Goal: Book appointment/travel/reservation

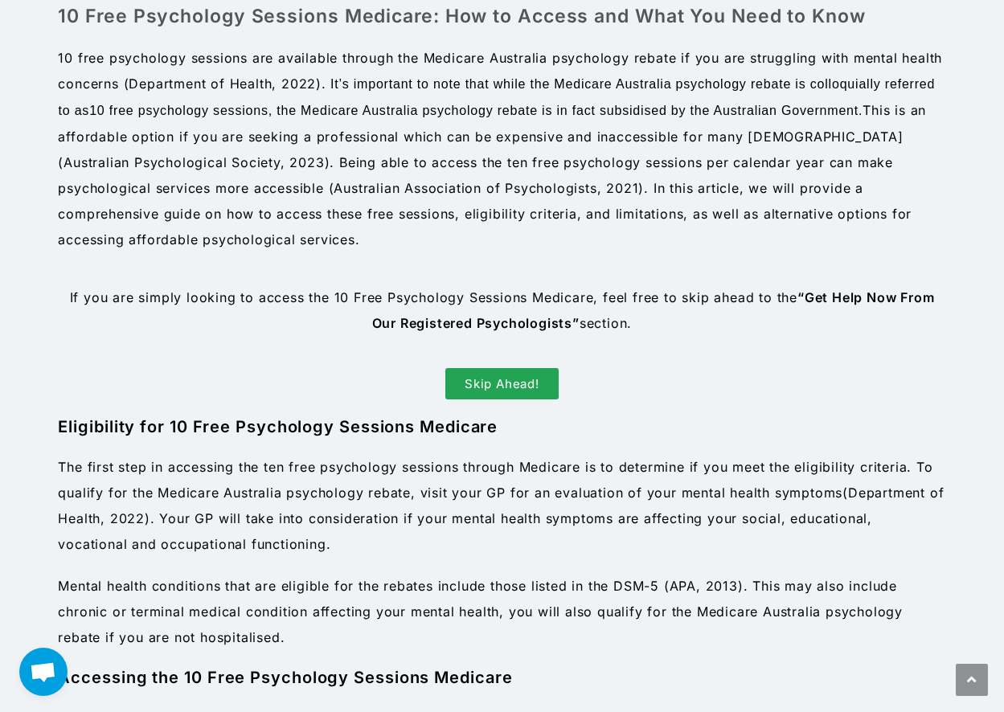
scroll to position [724, 0]
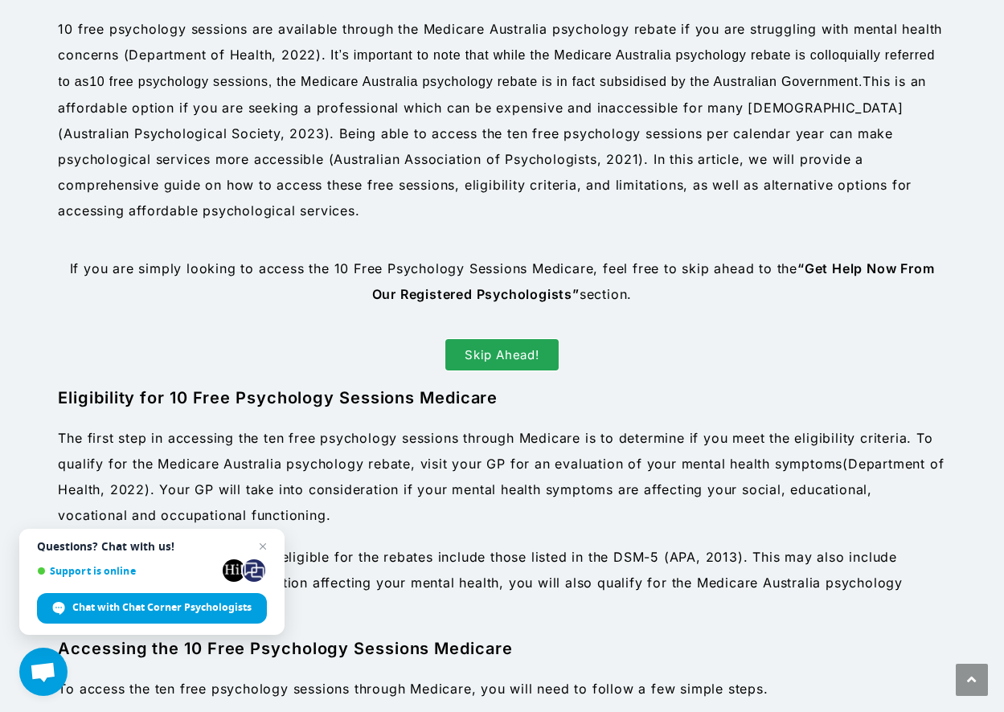
click at [501, 351] on span "Skip Ahead!" at bounding box center [502, 355] width 75 height 12
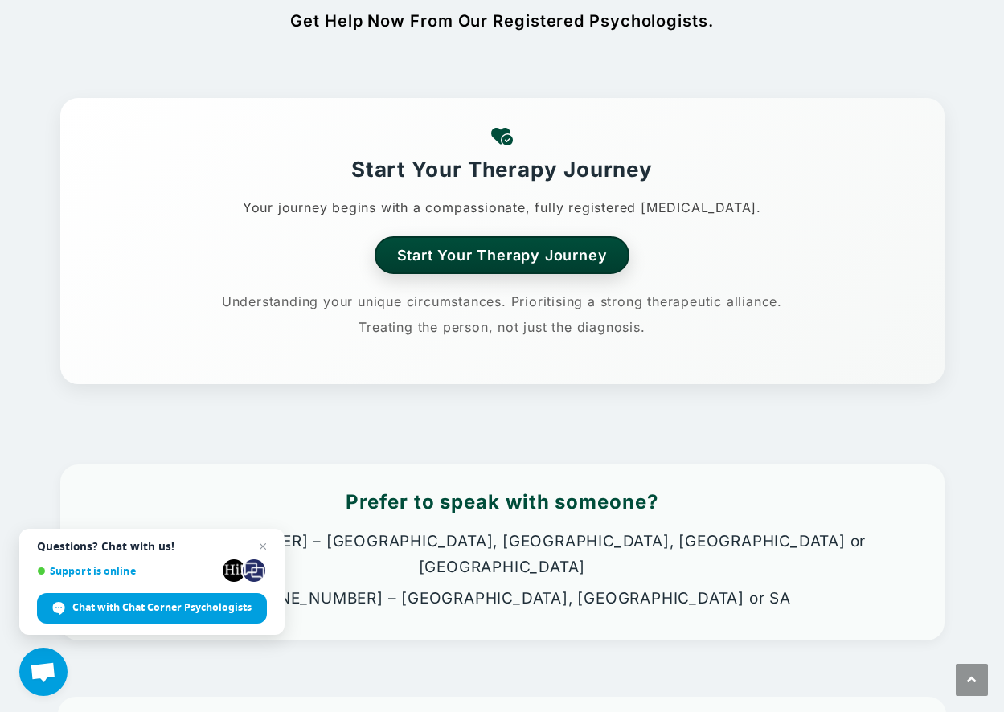
scroll to position [2679, 0]
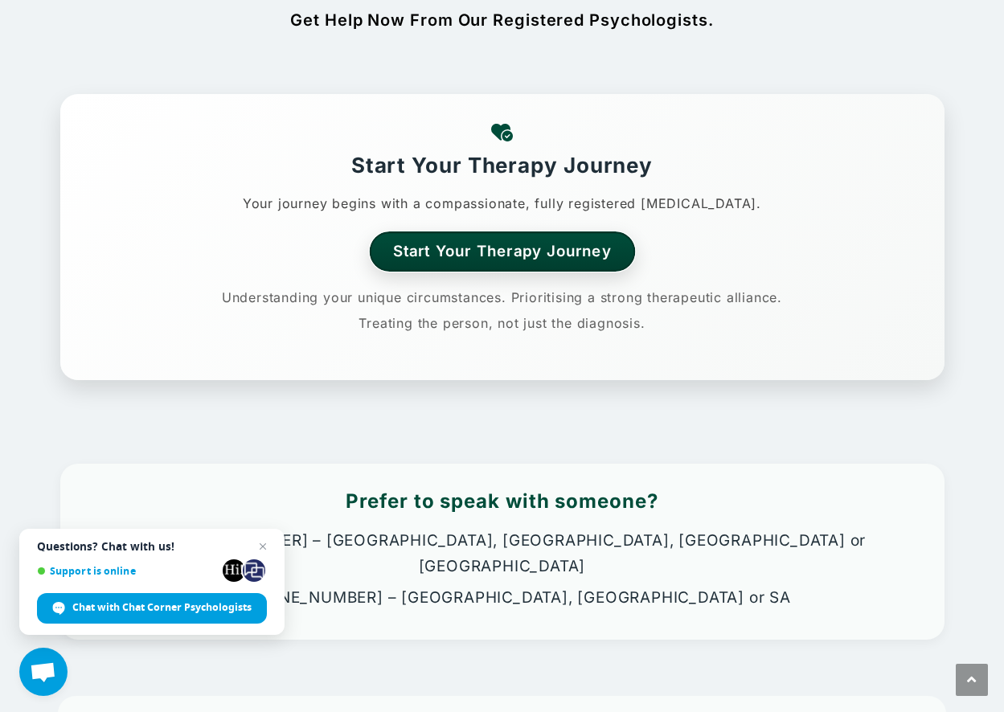
click at [502, 245] on link "Start Your Therapy Journey" at bounding box center [502, 251] width 266 height 39
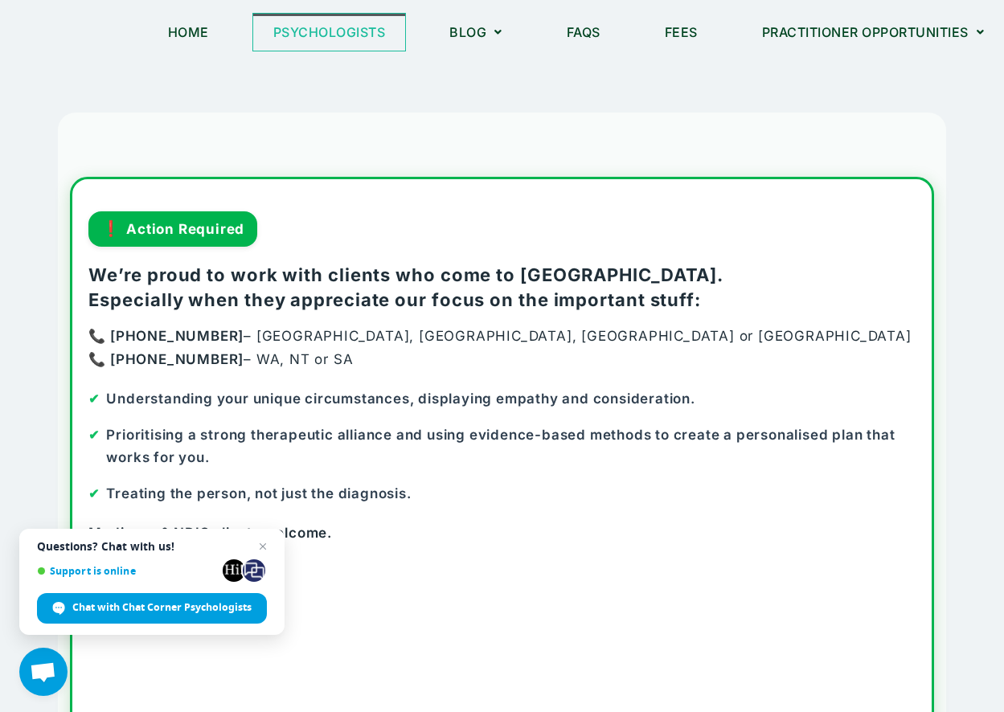
click at [335, 35] on link "Psychologists" at bounding box center [329, 32] width 153 height 37
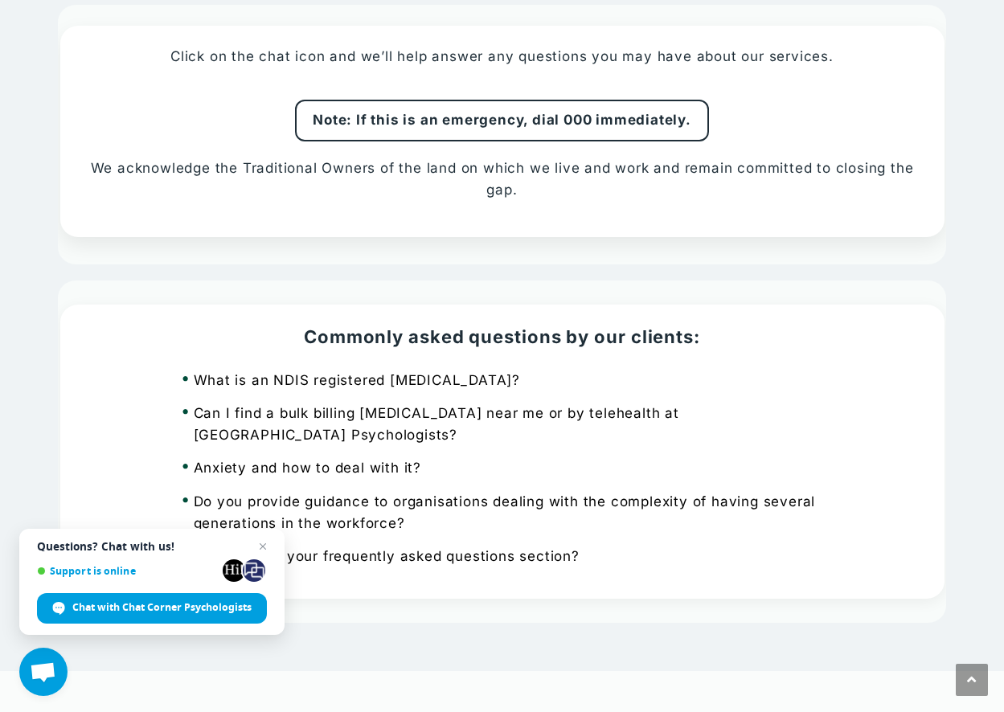
scroll to position [1309, 0]
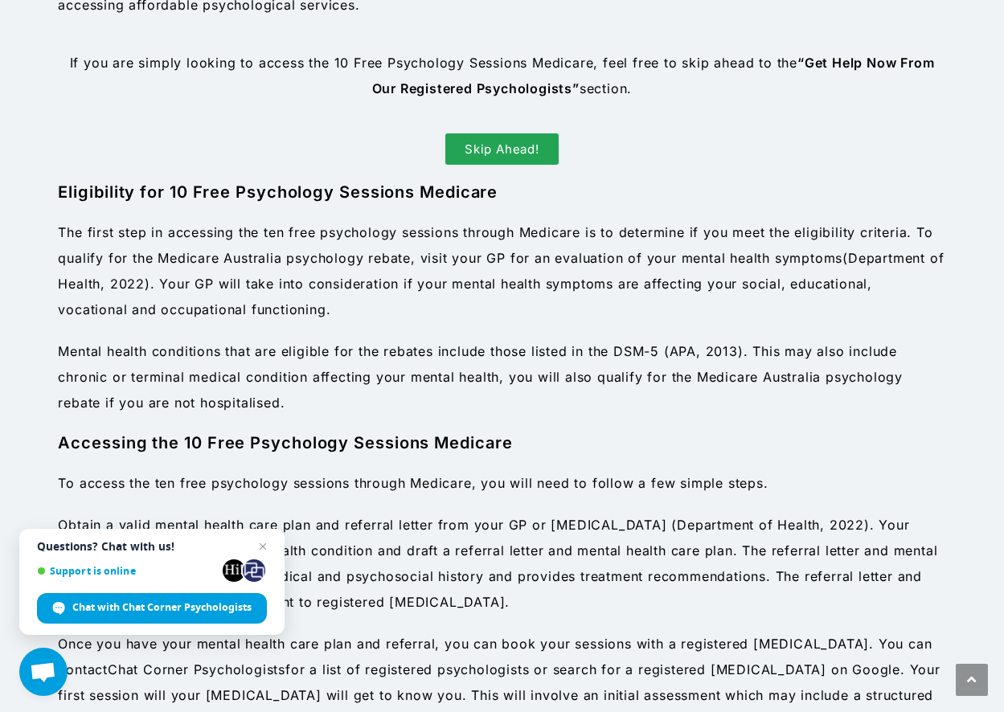
scroll to position [884, 0]
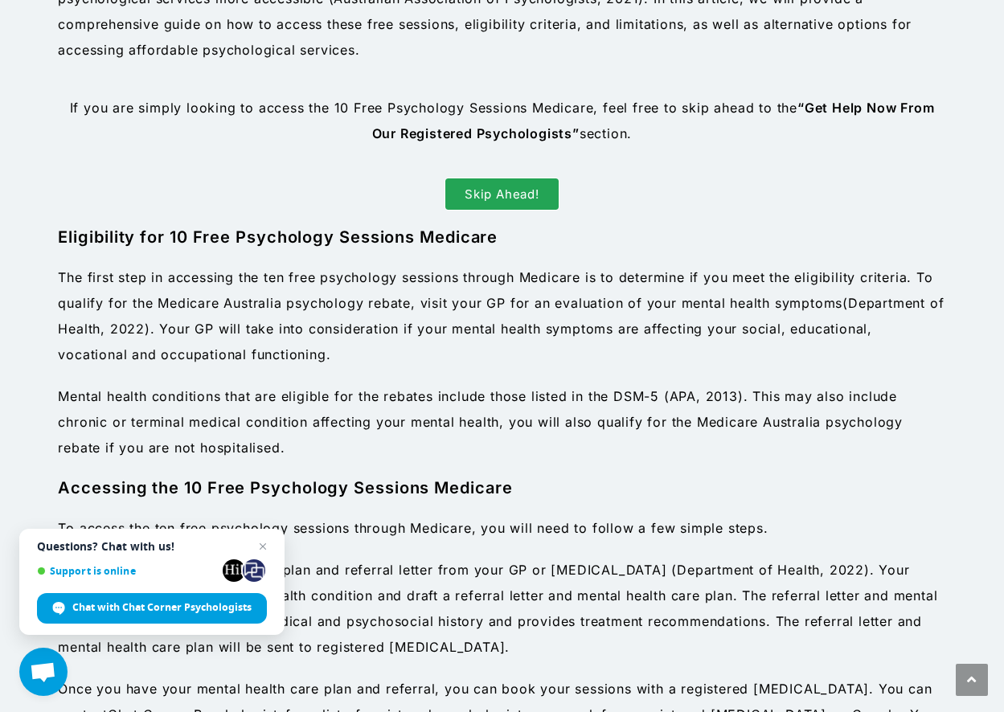
click at [487, 188] on span "Skip Ahead!" at bounding box center [502, 194] width 75 height 12
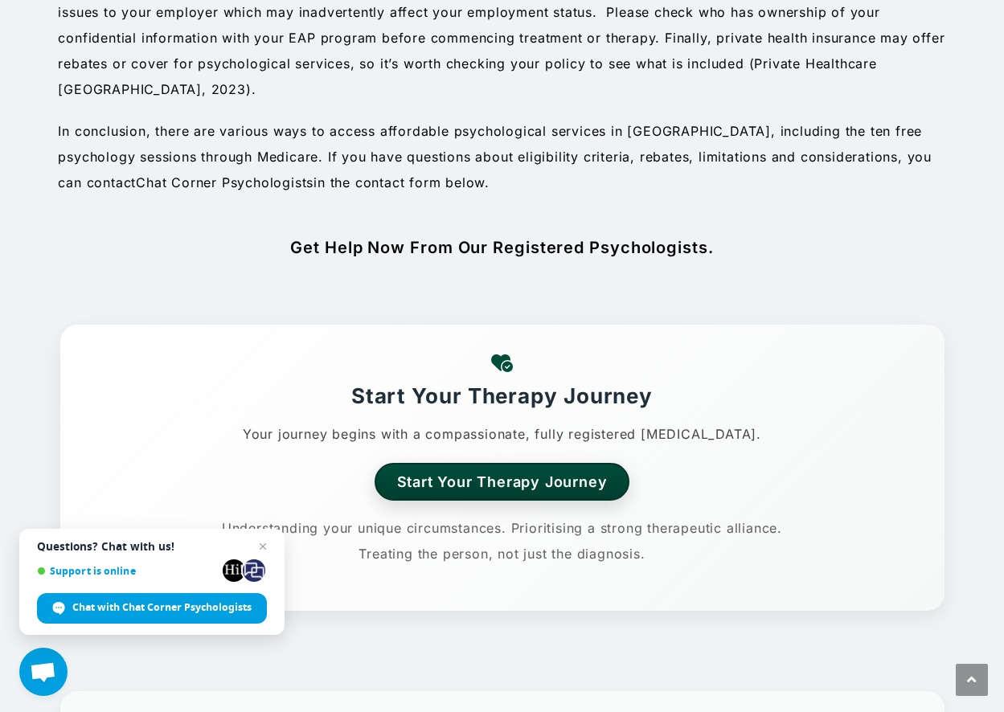
scroll to position [2470, 0]
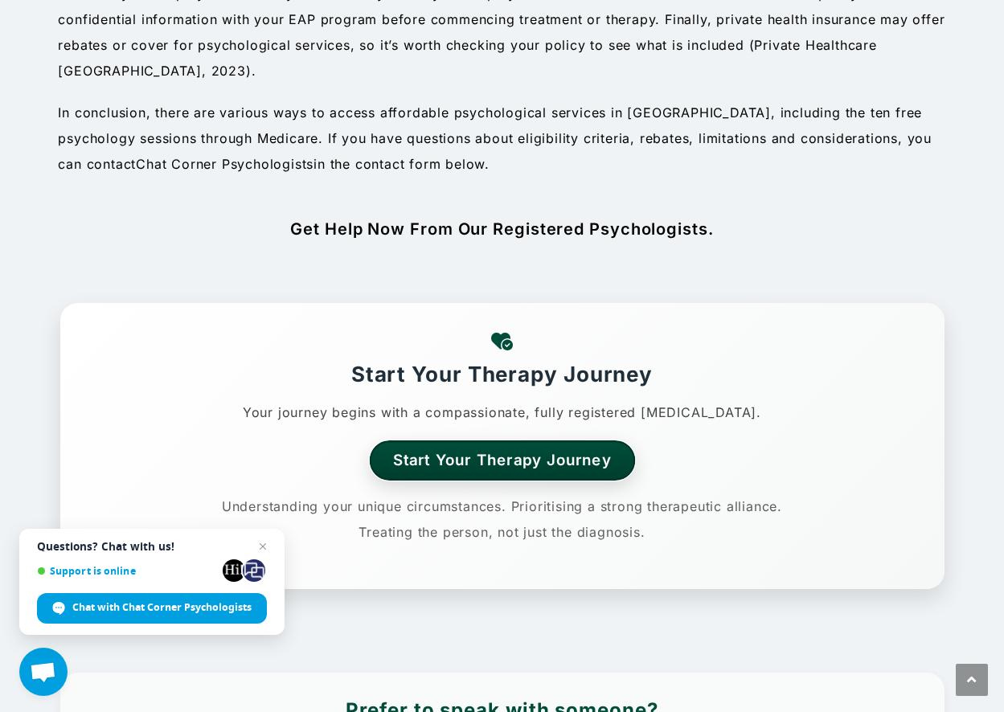
click at [490, 454] on link "Start Your Therapy Journey" at bounding box center [502, 460] width 266 height 39
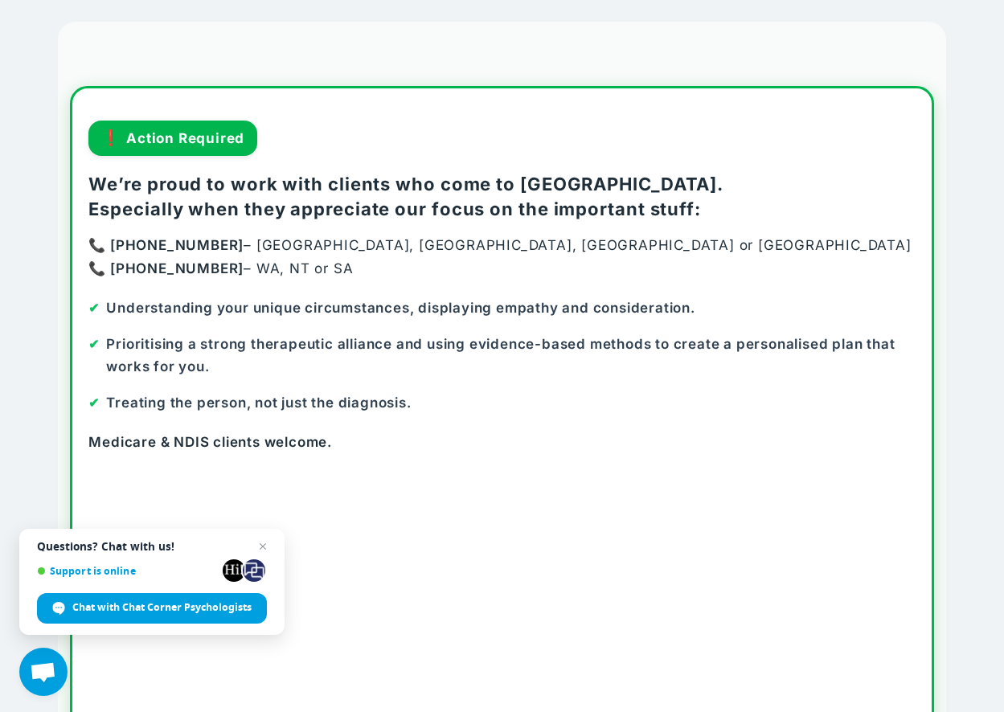
scroll to position [97, 0]
